Goal: Check status

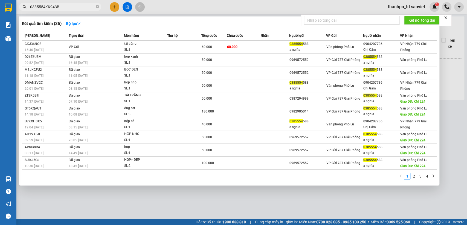
click at [79, 9] on input "0385554KK943B" at bounding box center [62, 7] width 65 height 6
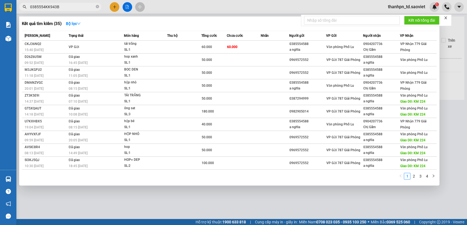
click at [79, 9] on input "0385554KK943B" at bounding box center [62, 7] width 65 height 6
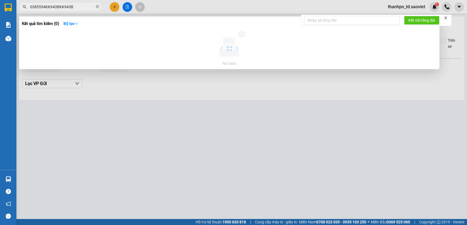
click at [79, 9] on input "0385554KK943BKK943B" at bounding box center [62, 7] width 65 height 6
type input "KK943B"
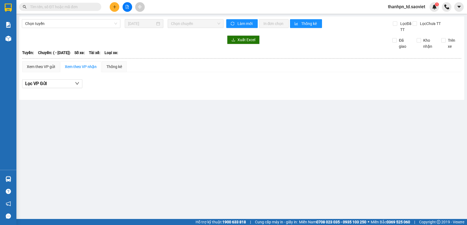
type input "[DATE]"
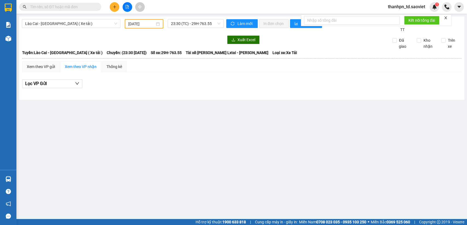
click at [81, 7] on input "text" at bounding box center [62, 7] width 65 height 6
paste input "0844514999"
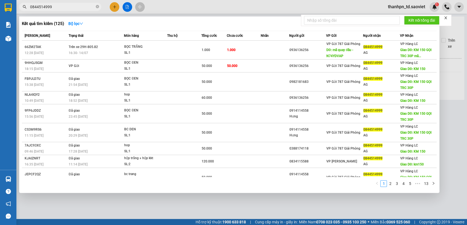
type input "0844514999"
